Goal: Information Seeking & Learning: Learn about a topic

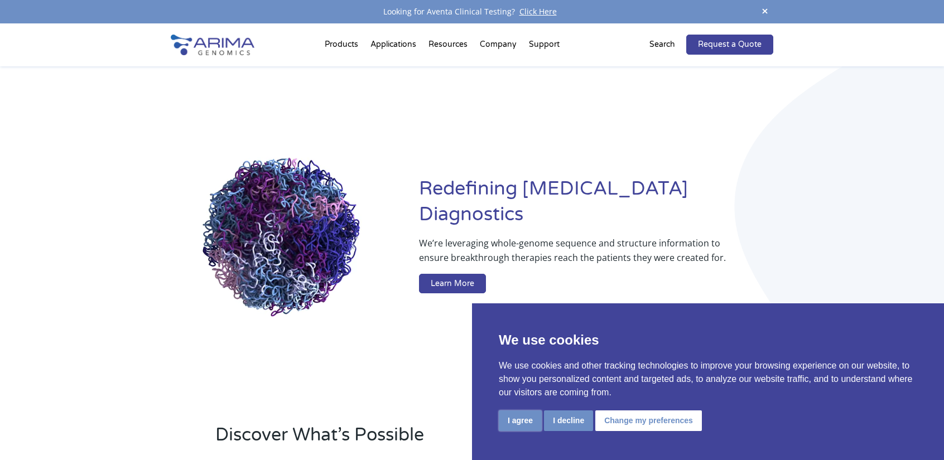
click at [514, 424] on button "I agree" at bounding box center [520, 421] width 43 height 21
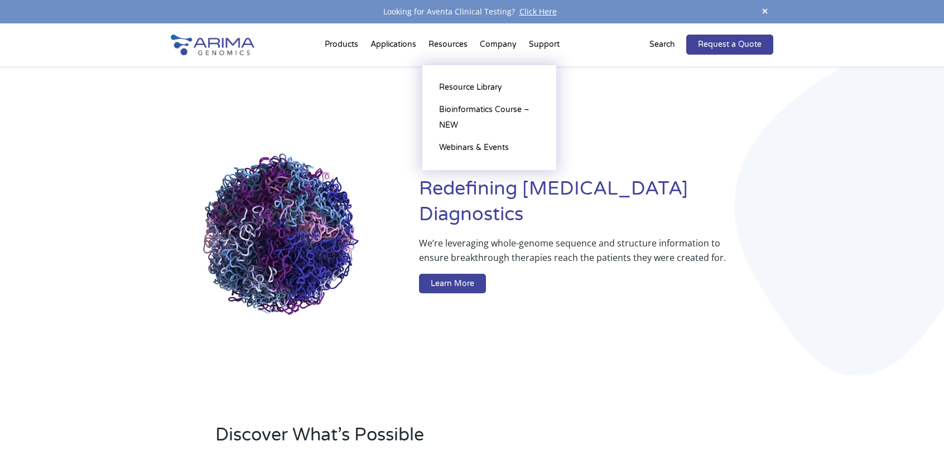
click at [460, 45] on li "Resources Resource Library Documentation Publications Literature Videos Blog Bi…" at bounding box center [447, 47] width 51 height 38
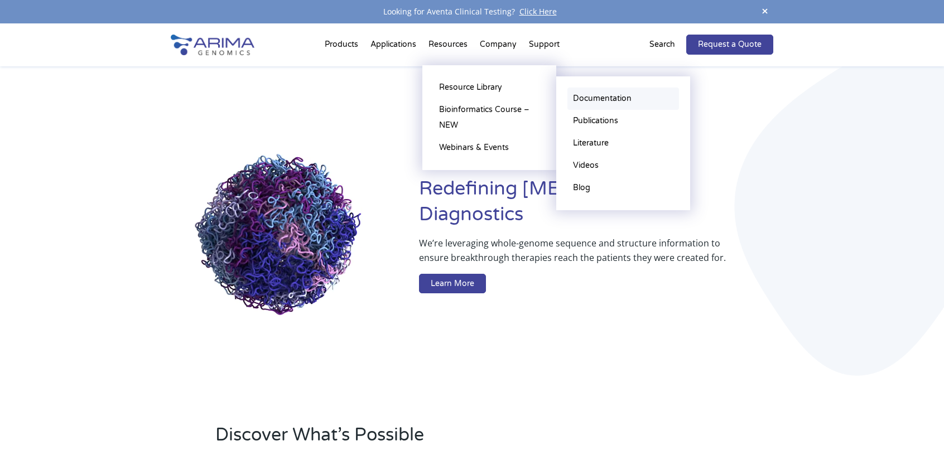
click at [600, 97] on link "Documentation" at bounding box center [623, 99] width 112 height 22
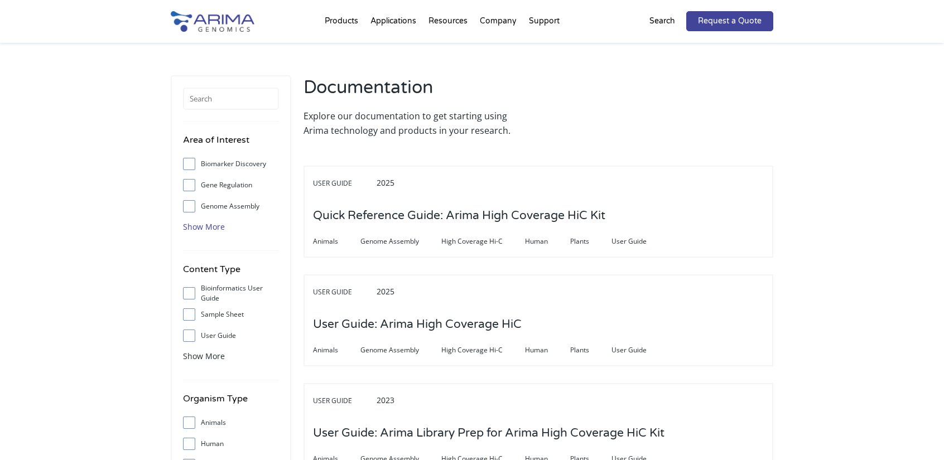
click at [206, 226] on span "Show More" at bounding box center [204, 226] width 42 height 11
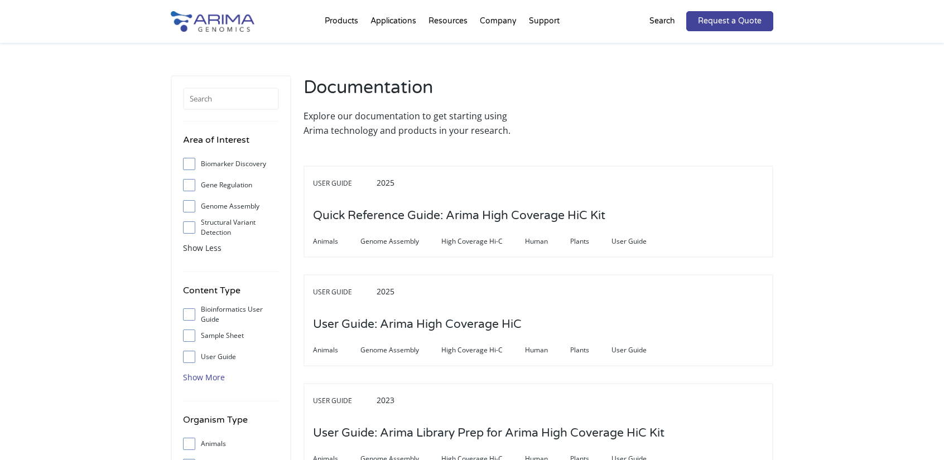
click at [200, 375] on span "Show More" at bounding box center [204, 377] width 42 height 11
click at [189, 358] on input "User Guide" at bounding box center [188, 356] width 7 height 7
checkbox input "true"
click at [192, 248] on span "Show Less" at bounding box center [202, 248] width 38 height 11
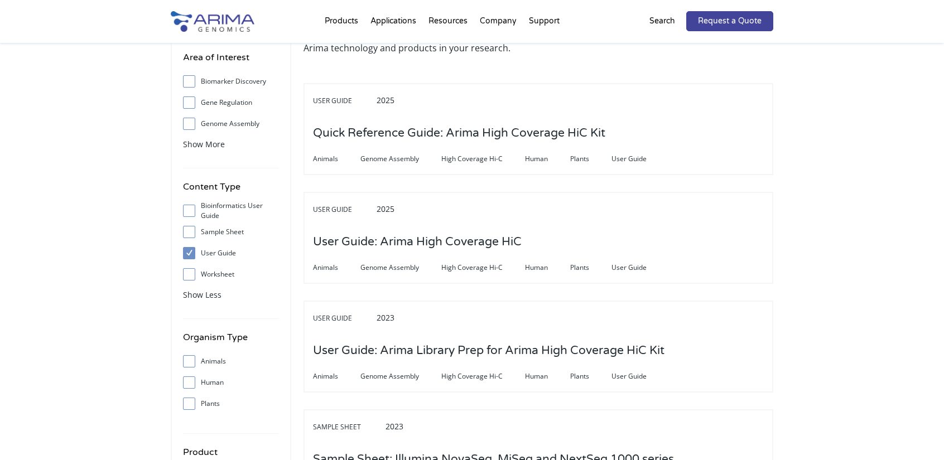
scroll to position [134, 0]
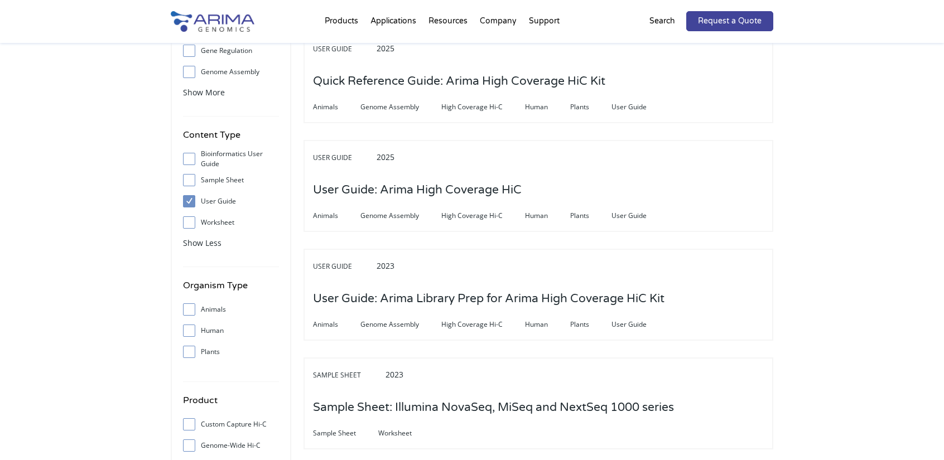
drag, startPoint x: 189, startPoint y: 349, endPoint x: 194, endPoint y: 353, distance: 6.7
click at [189, 349] on input "Plants" at bounding box center [188, 351] width 7 height 7
checkbox input "true"
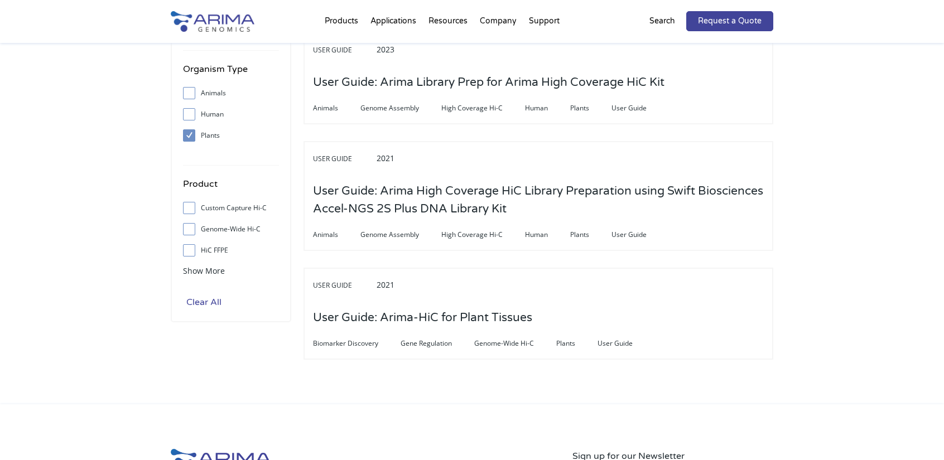
scroll to position [359, 0]
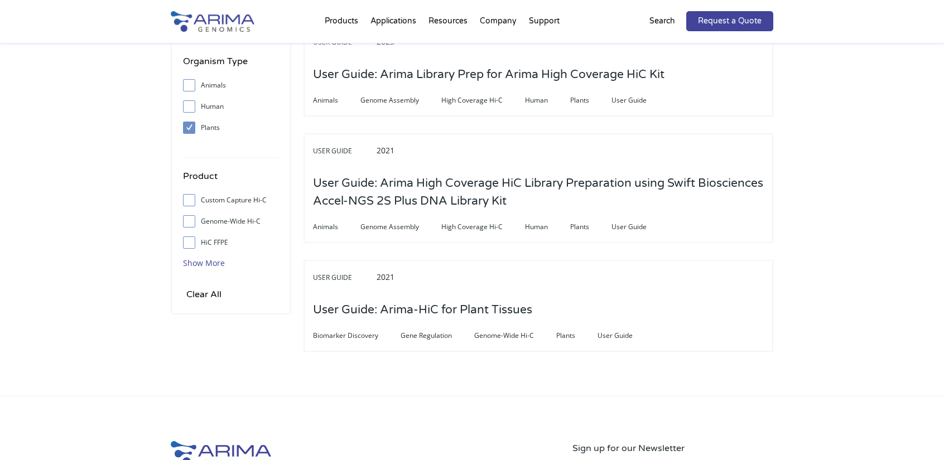
click at [197, 258] on span "Show More" at bounding box center [204, 263] width 42 height 11
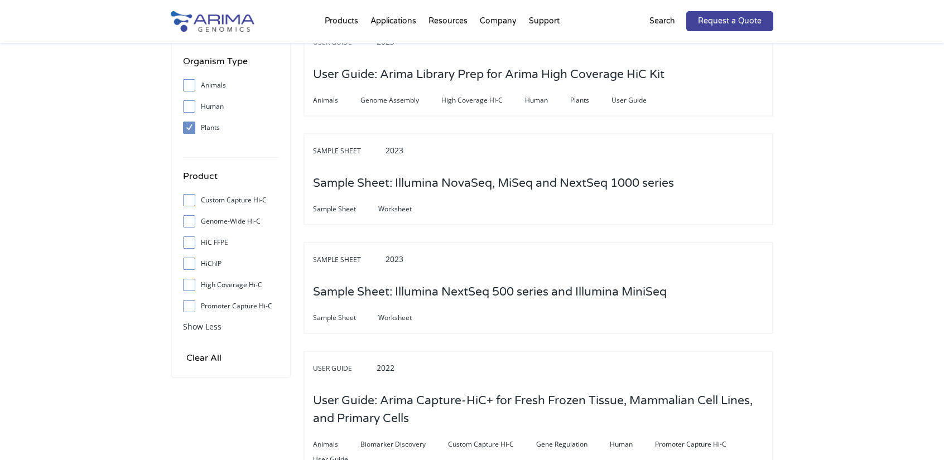
click at [187, 283] on input "High Coverage Hi-C" at bounding box center [188, 284] width 7 height 7
checkbox input "true"
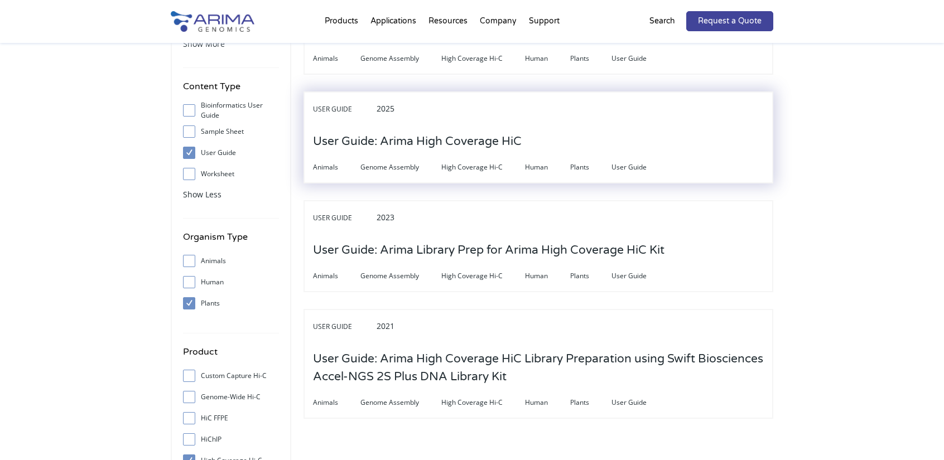
scroll to position [182, 0]
click at [472, 139] on h3 "User Guide: Arima High Coverage HiC" at bounding box center [417, 143] width 209 height 35
